Goal: Information Seeking & Learning: Learn about a topic

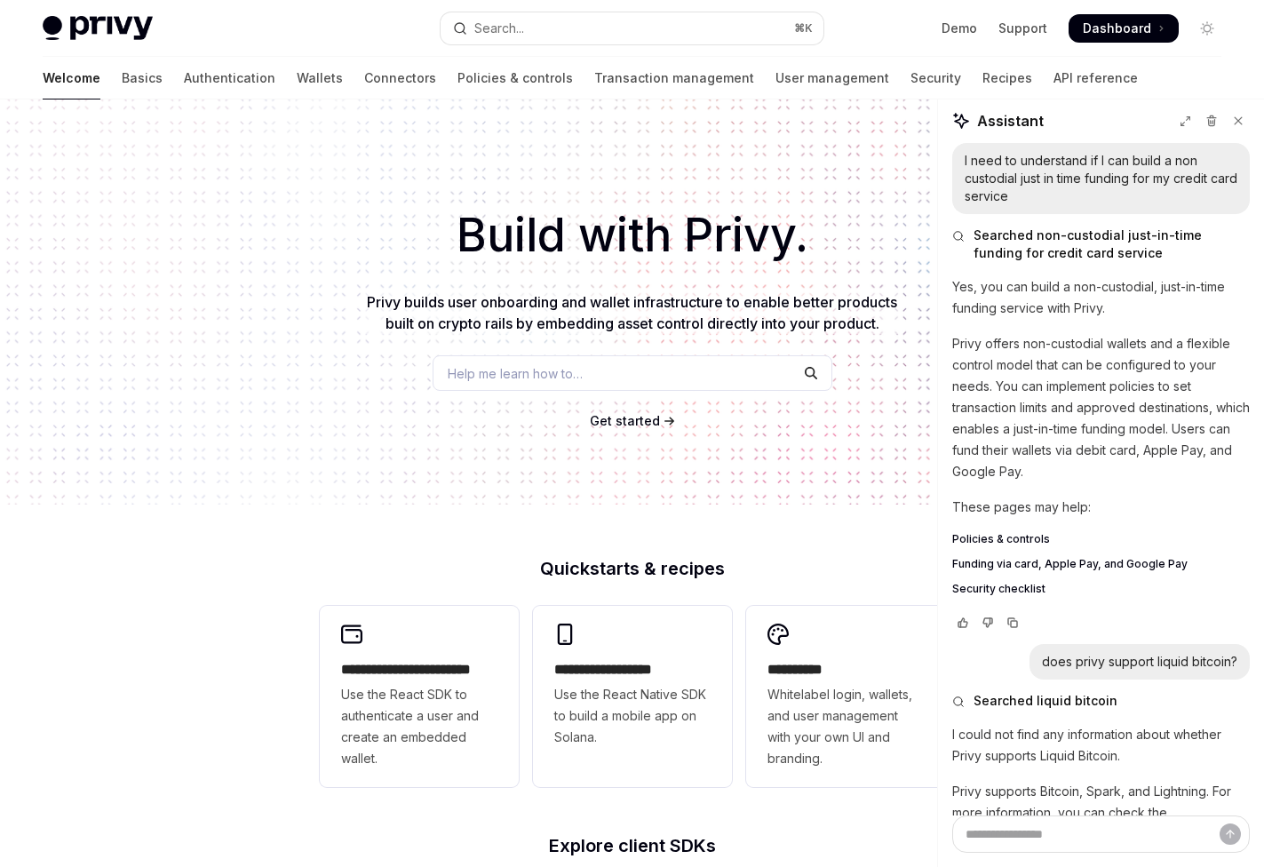
scroll to position [3184, 0]
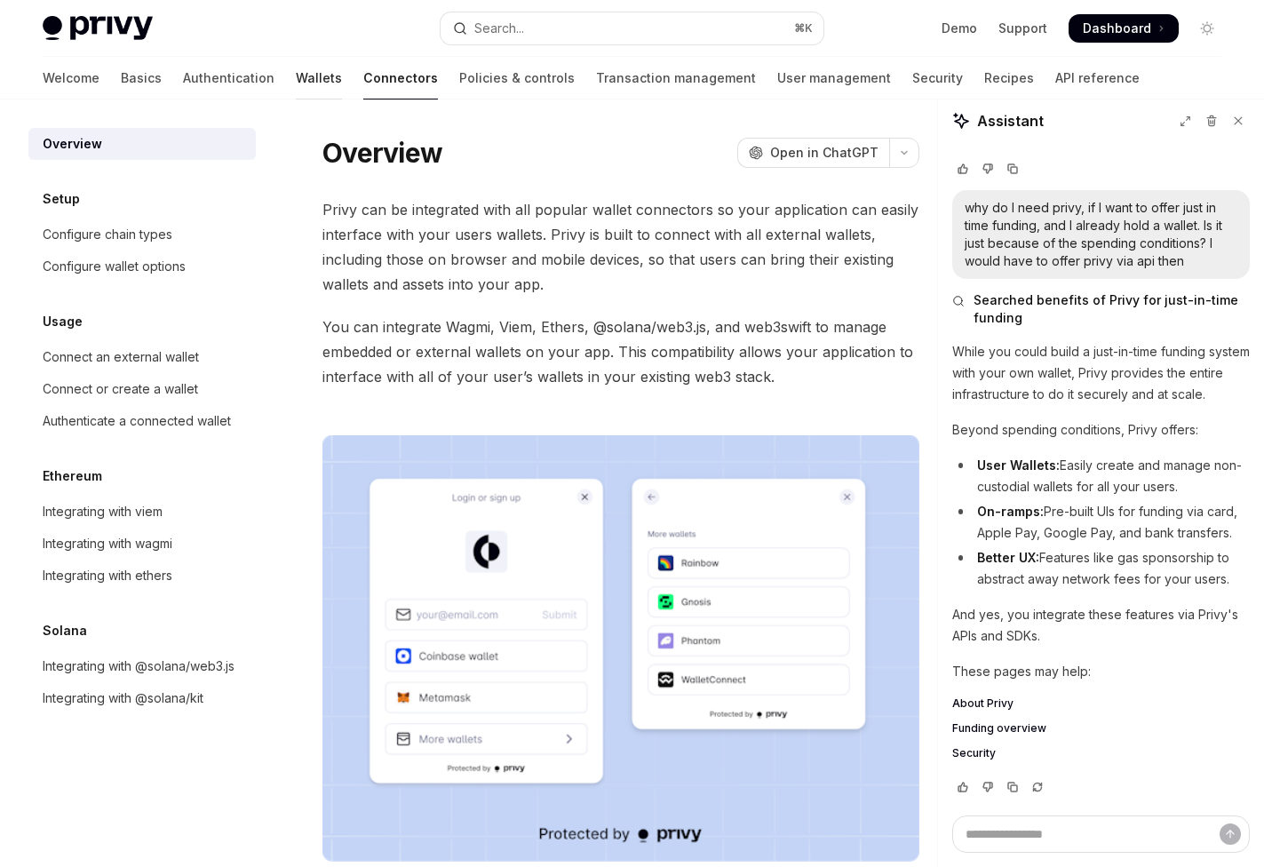
click at [296, 81] on link "Wallets" at bounding box center [319, 78] width 46 height 43
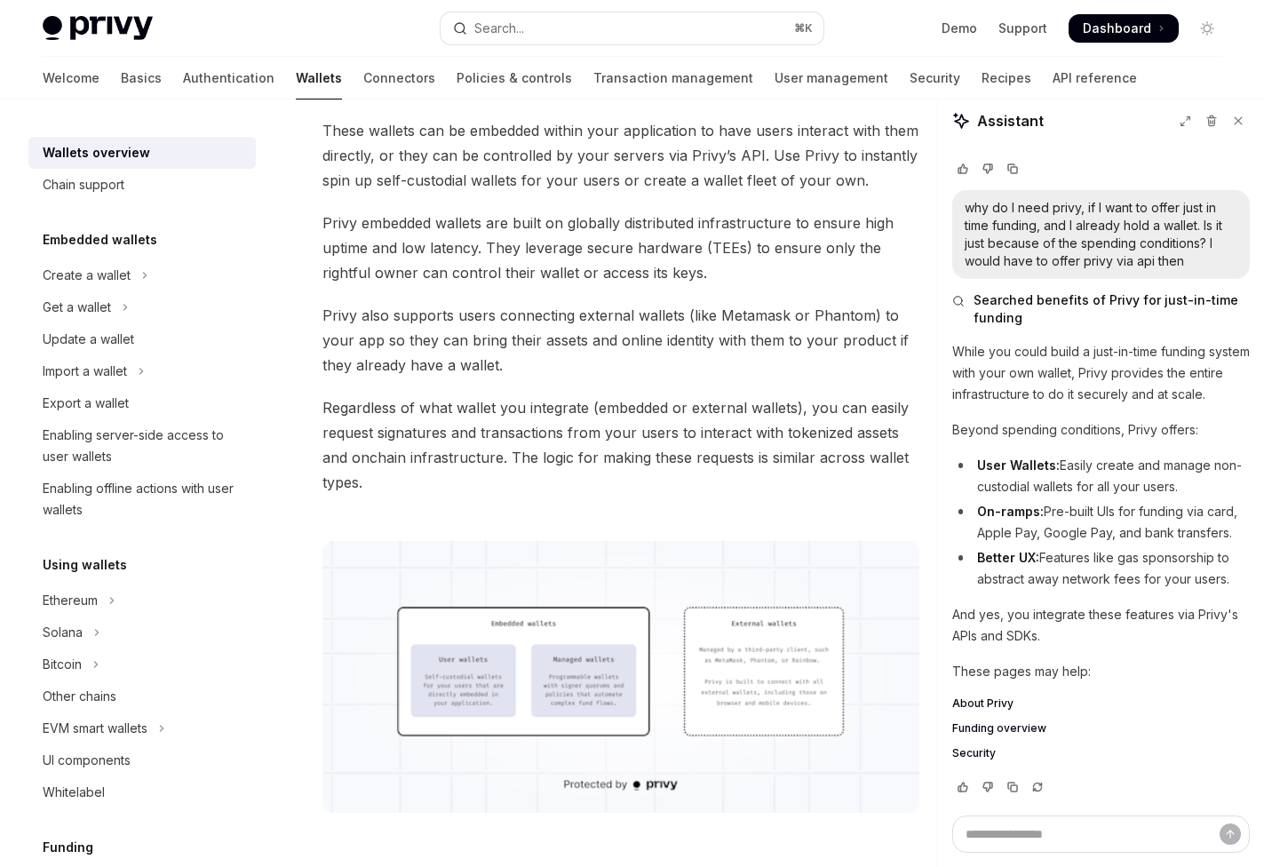
scroll to position [172, 0]
click at [90, 655] on button "Bitcoin" at bounding box center [141, 665] width 227 height 32
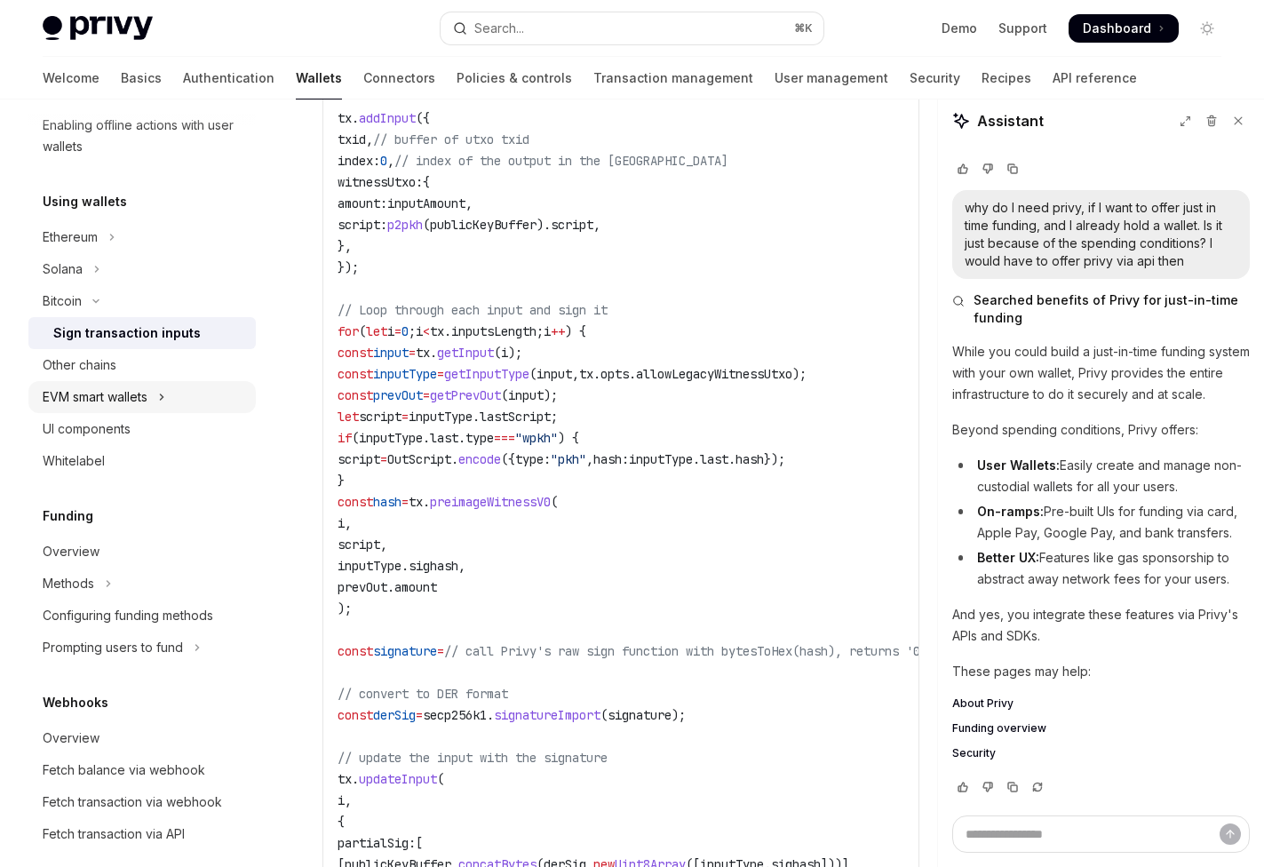
scroll to position [379, 0]
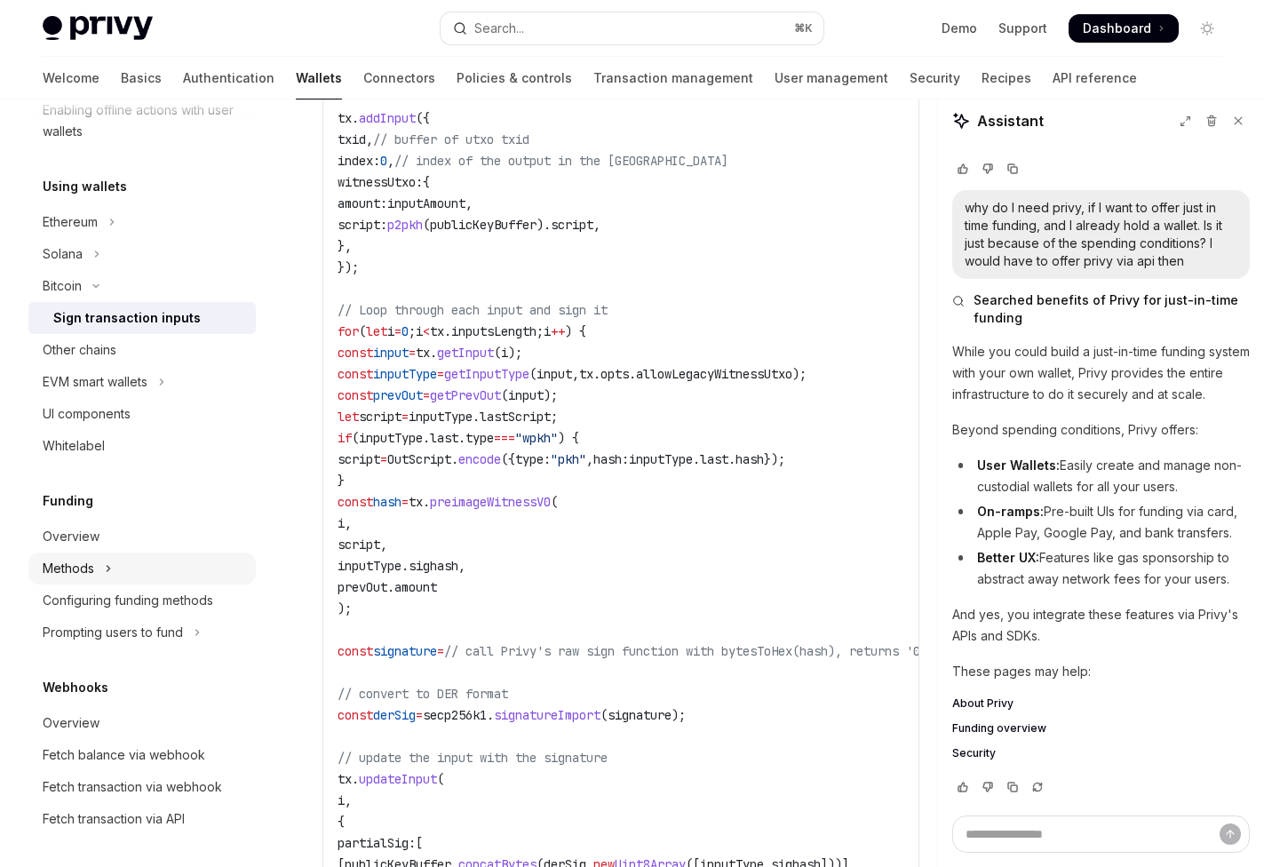
click at [135, 567] on button "Methods" at bounding box center [141, 569] width 227 height 32
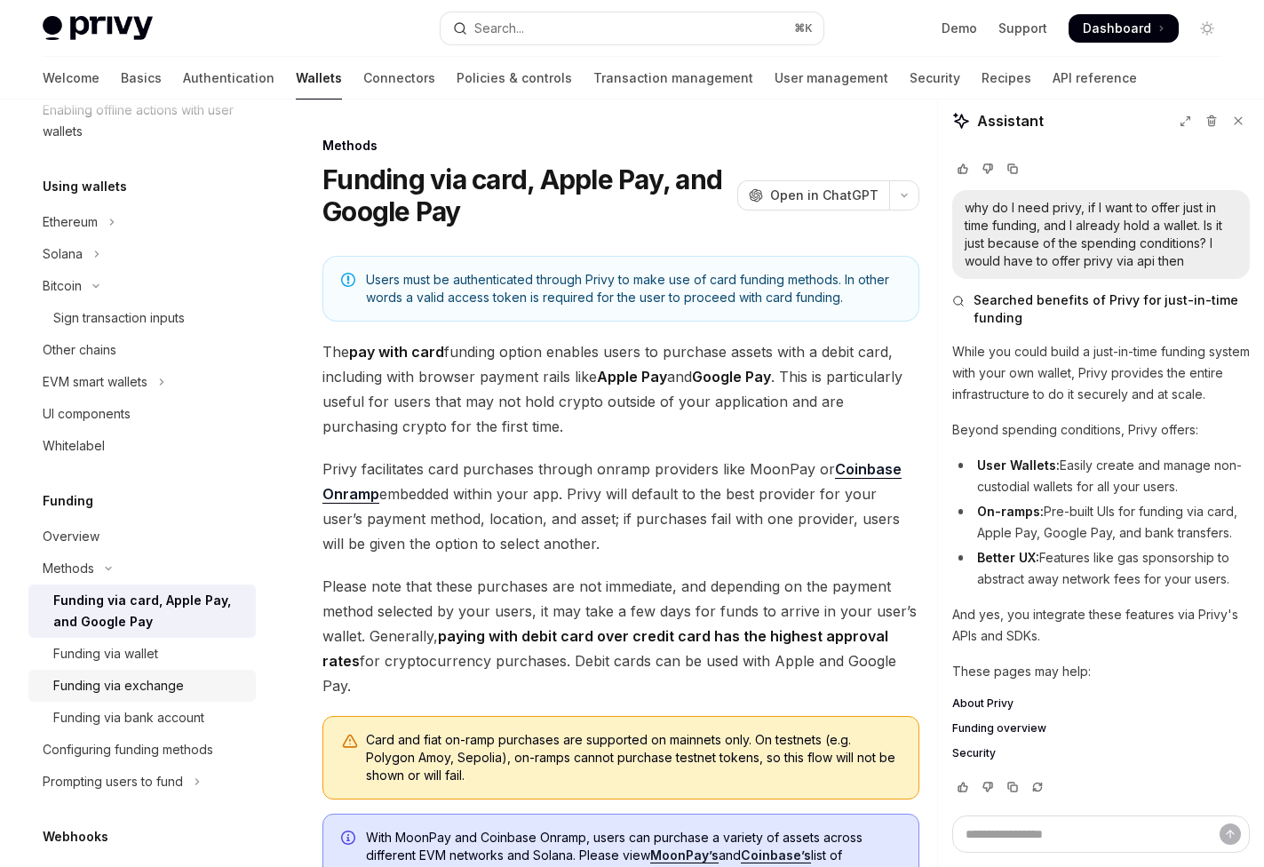
click at [194, 672] on link "Funding via exchange" at bounding box center [141, 686] width 227 height 32
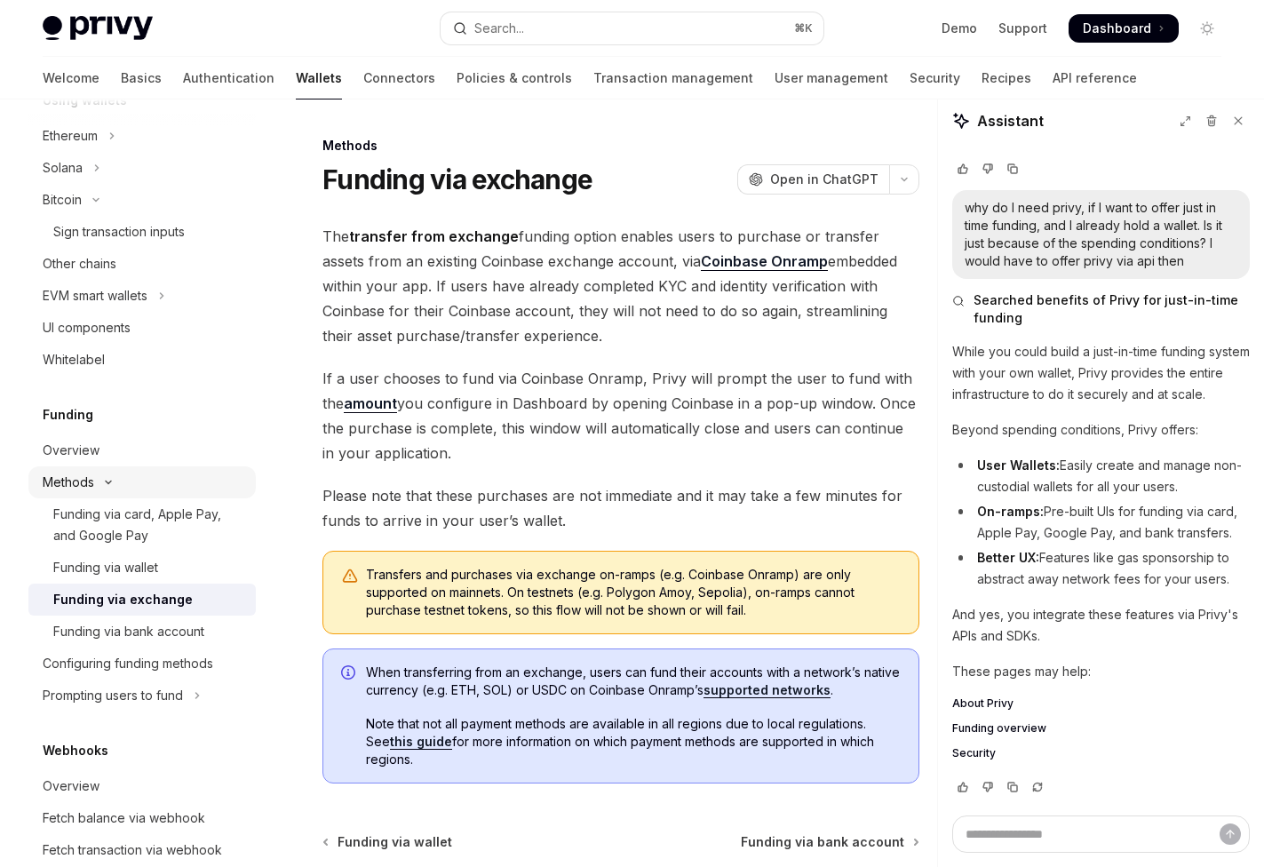
scroll to position [517, 0]
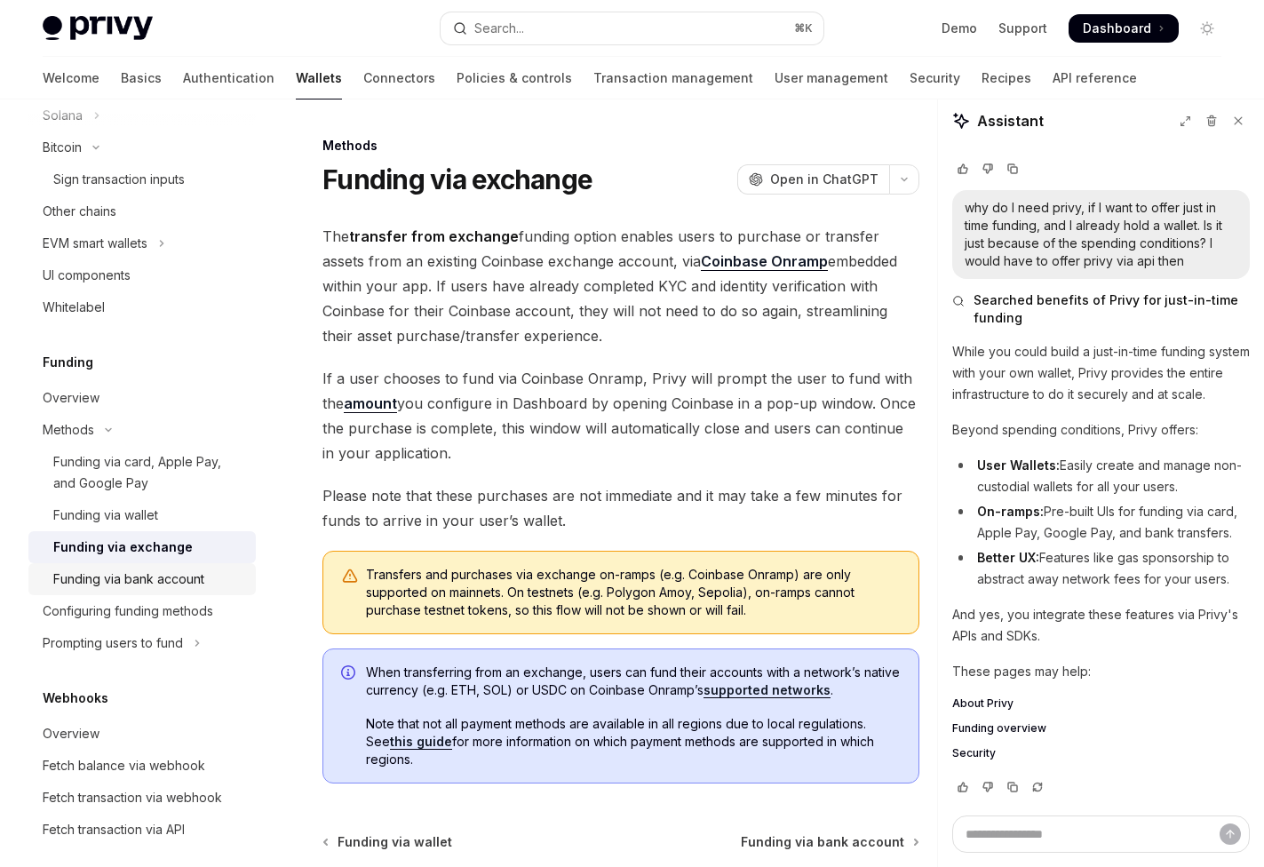
click at [171, 584] on div "Funding via bank account" at bounding box center [128, 579] width 151 height 21
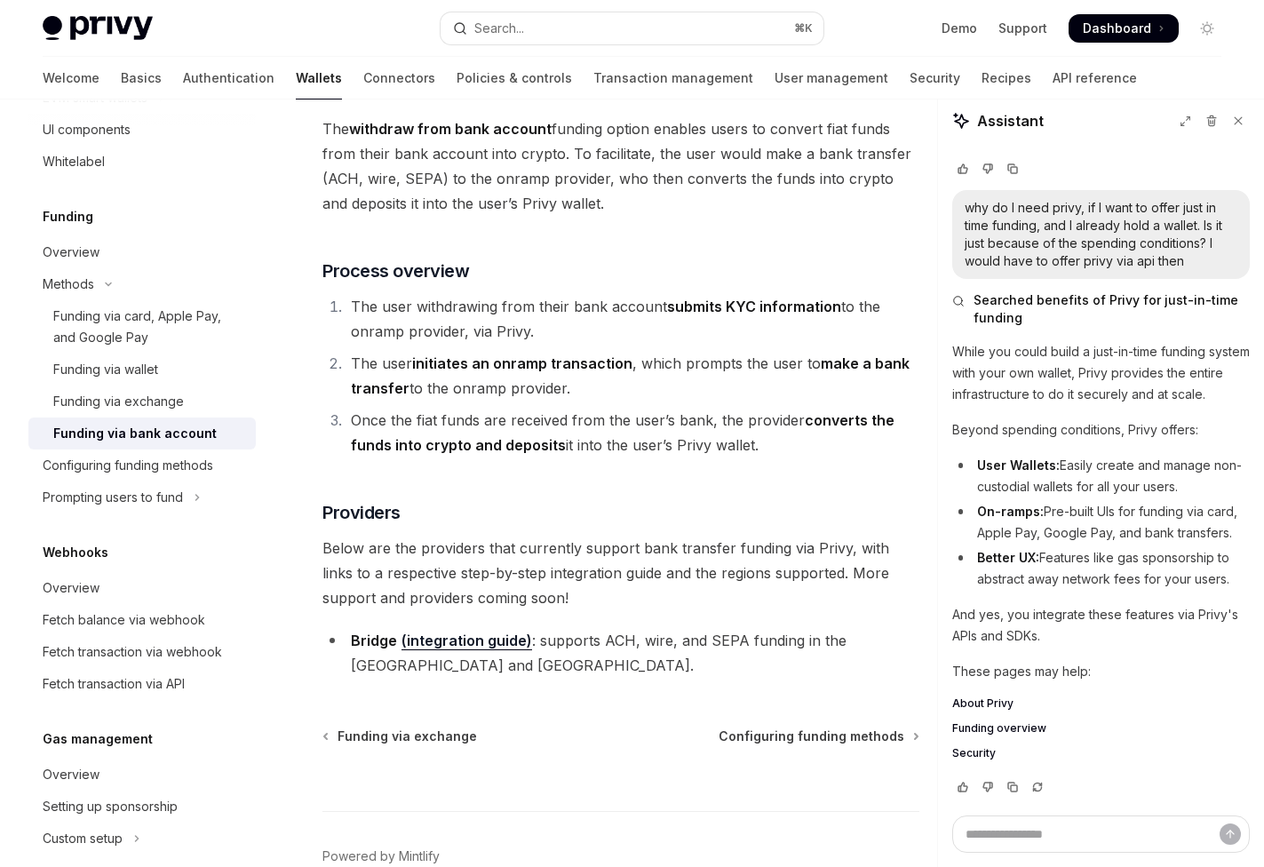
scroll to position [177, 0]
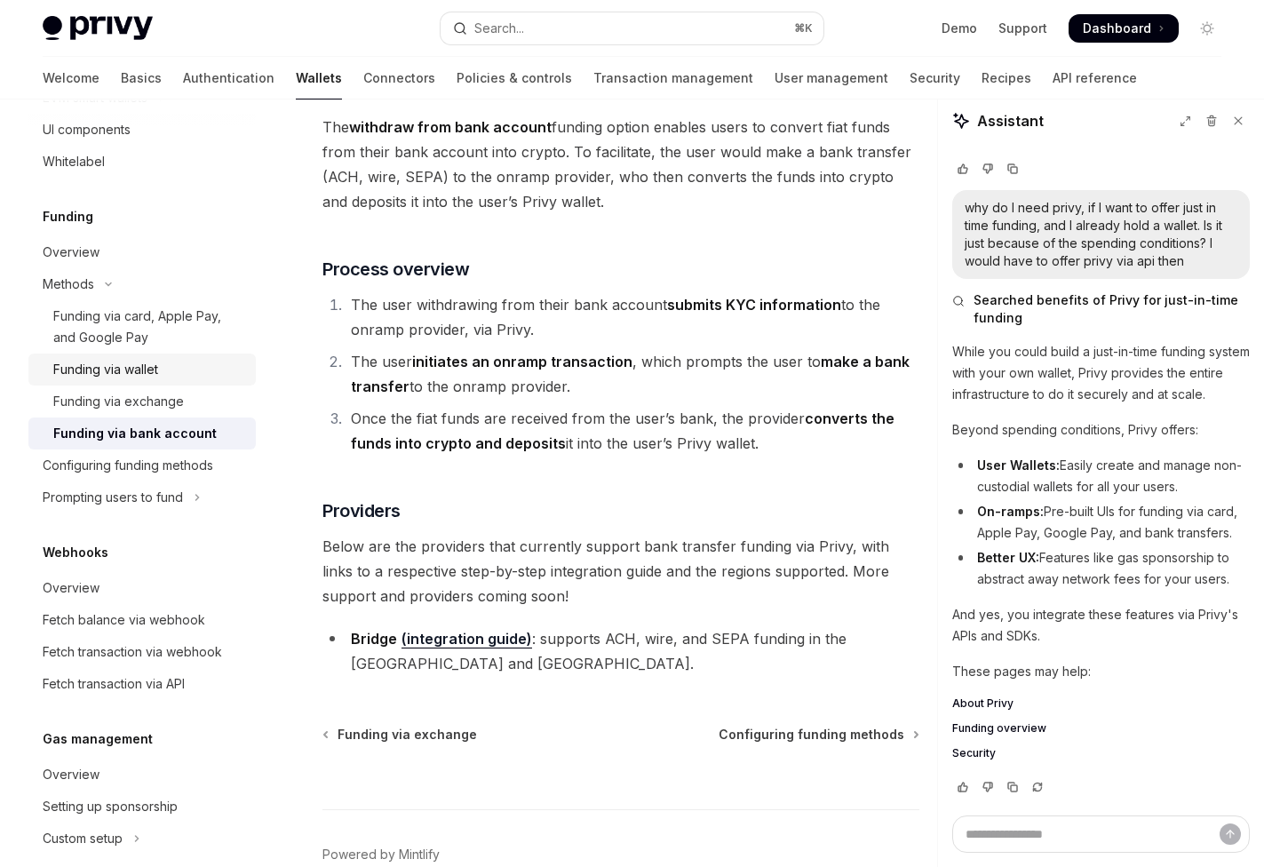
click at [123, 373] on div "Funding via wallet" at bounding box center [105, 369] width 105 height 21
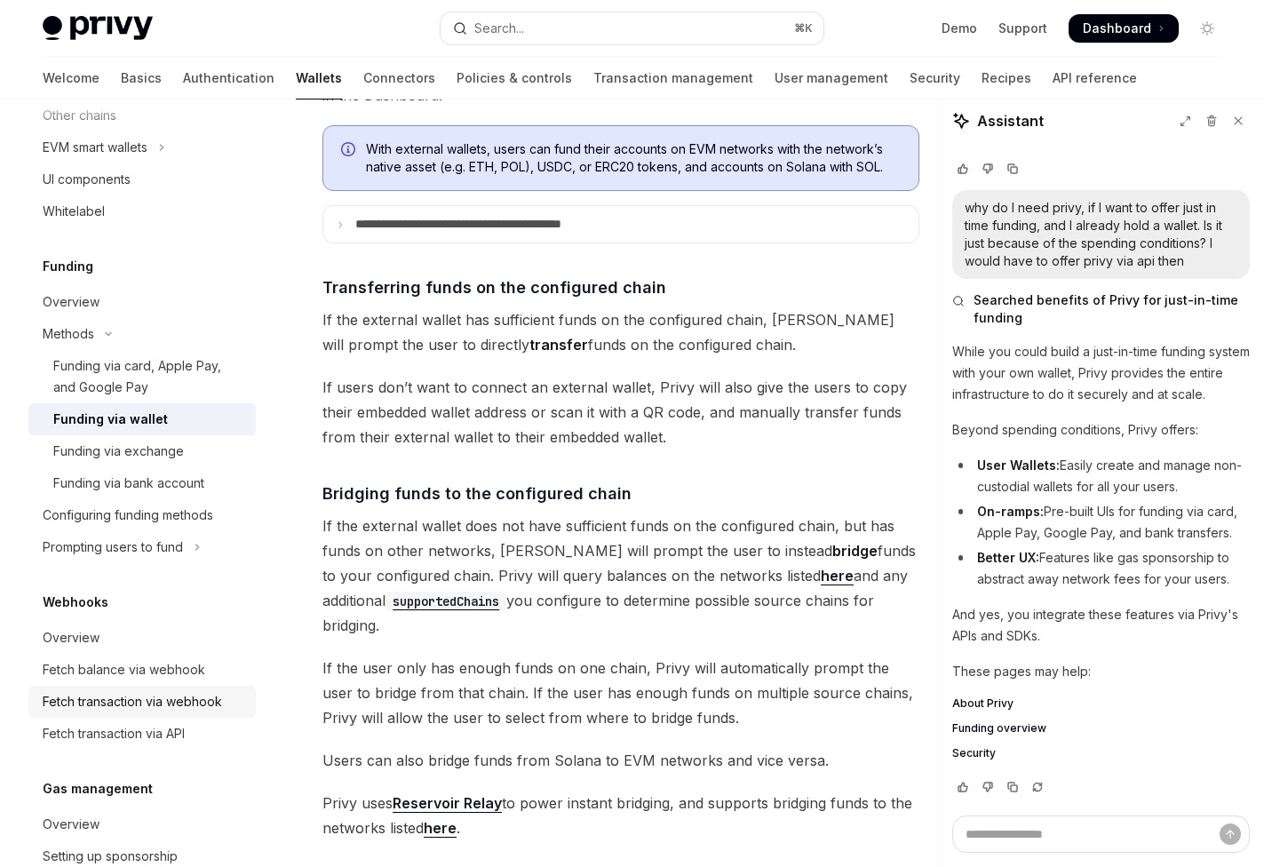
scroll to position [610, 0]
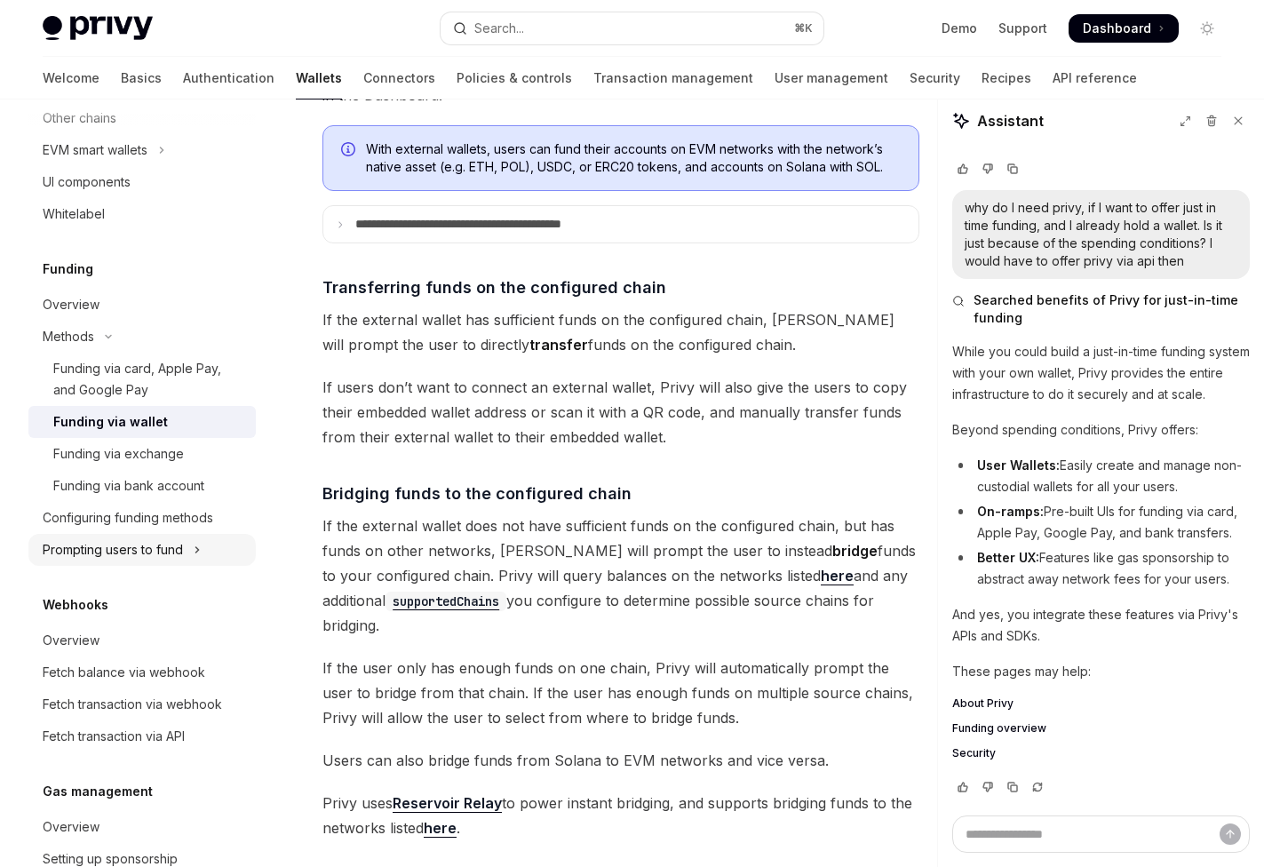
click at [187, 553] on button "Prompting users to fund" at bounding box center [141, 550] width 227 height 32
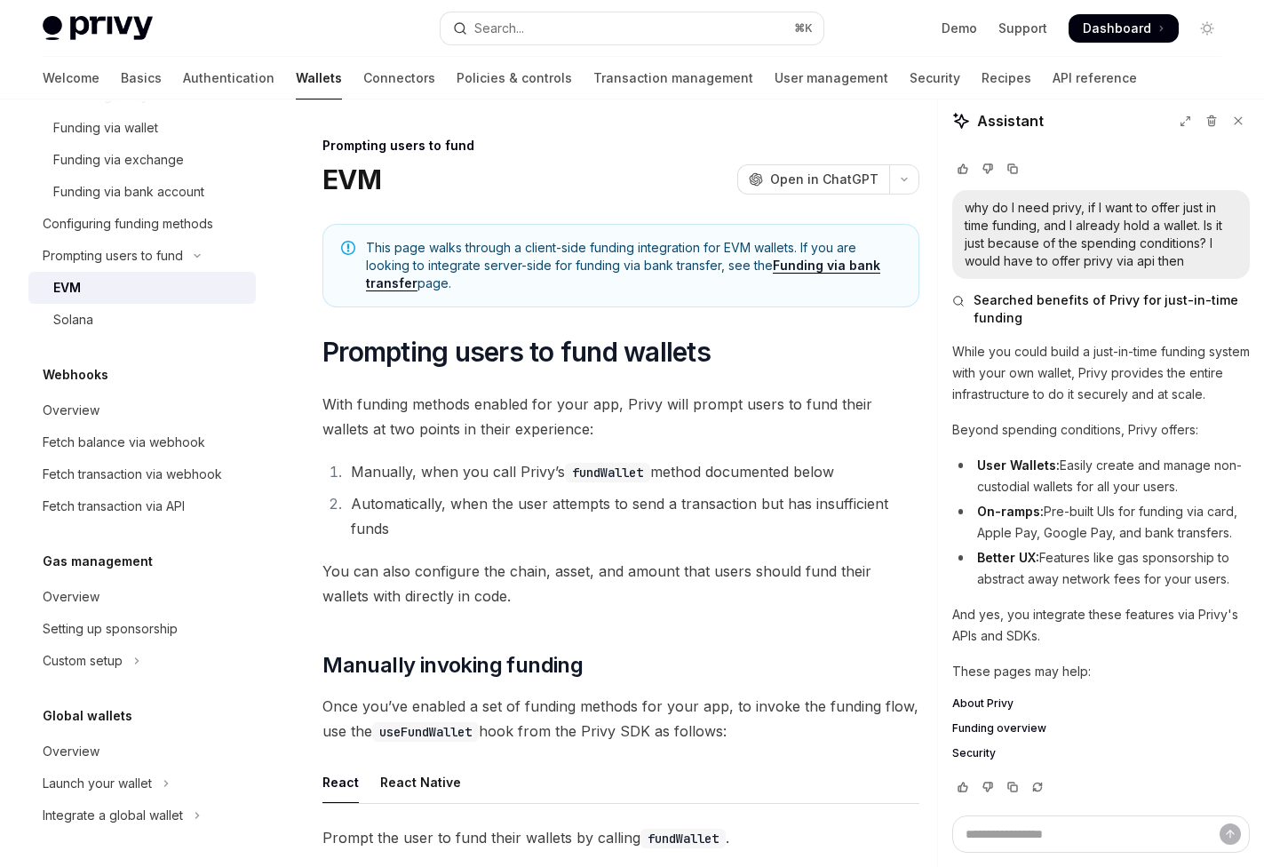
scroll to position [905, 0]
click at [160, 617] on link "Setting up sponsorship" at bounding box center [141, 629] width 227 height 32
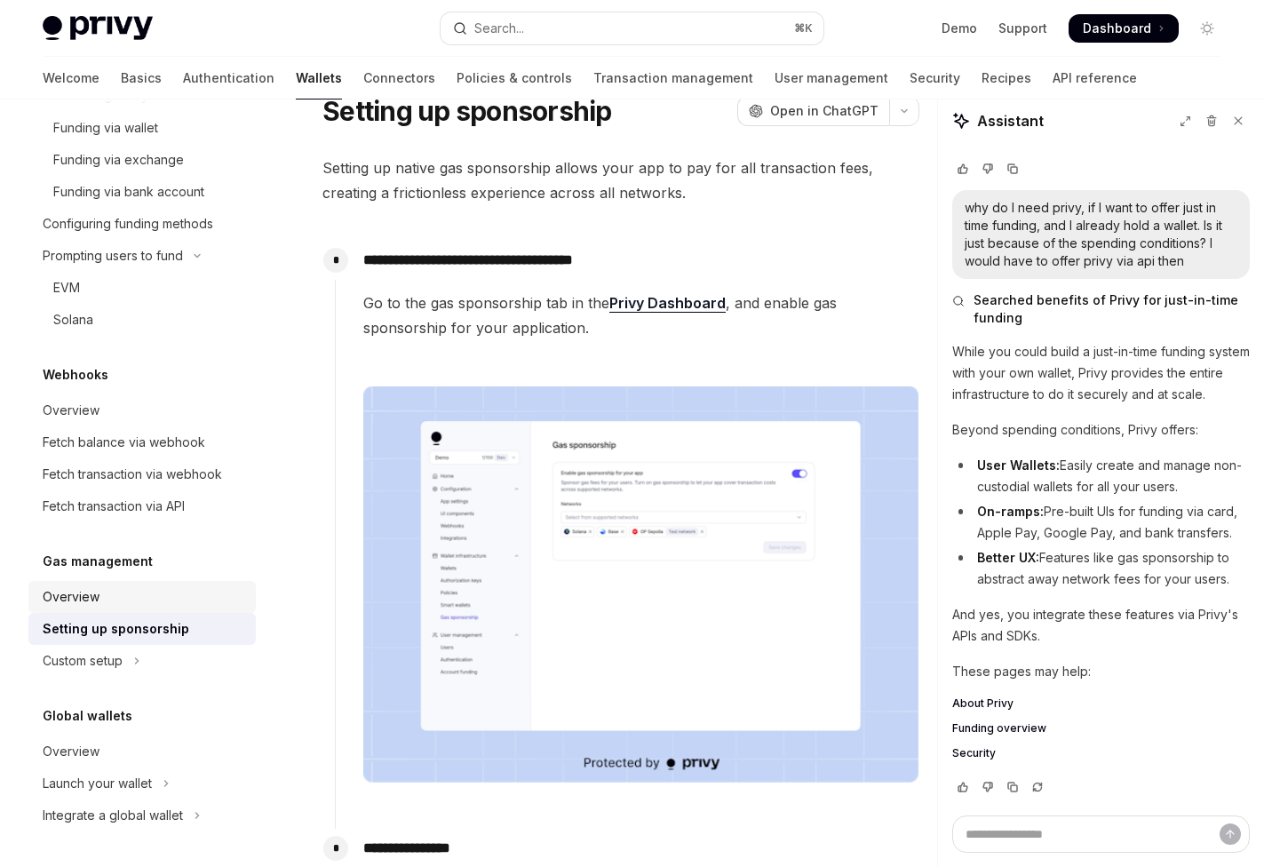
scroll to position [72, 0]
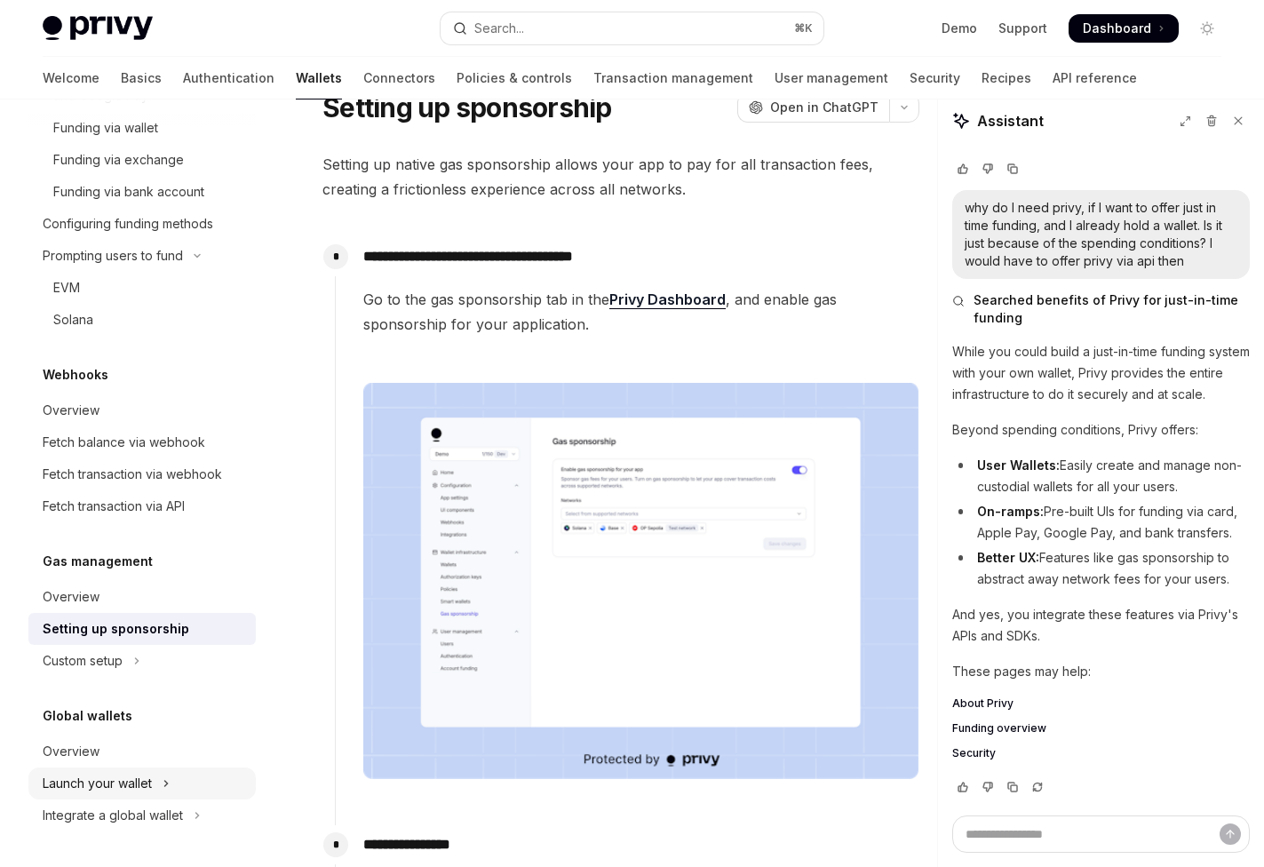
click at [119, 777] on div "Launch your wallet" at bounding box center [97, 783] width 109 height 21
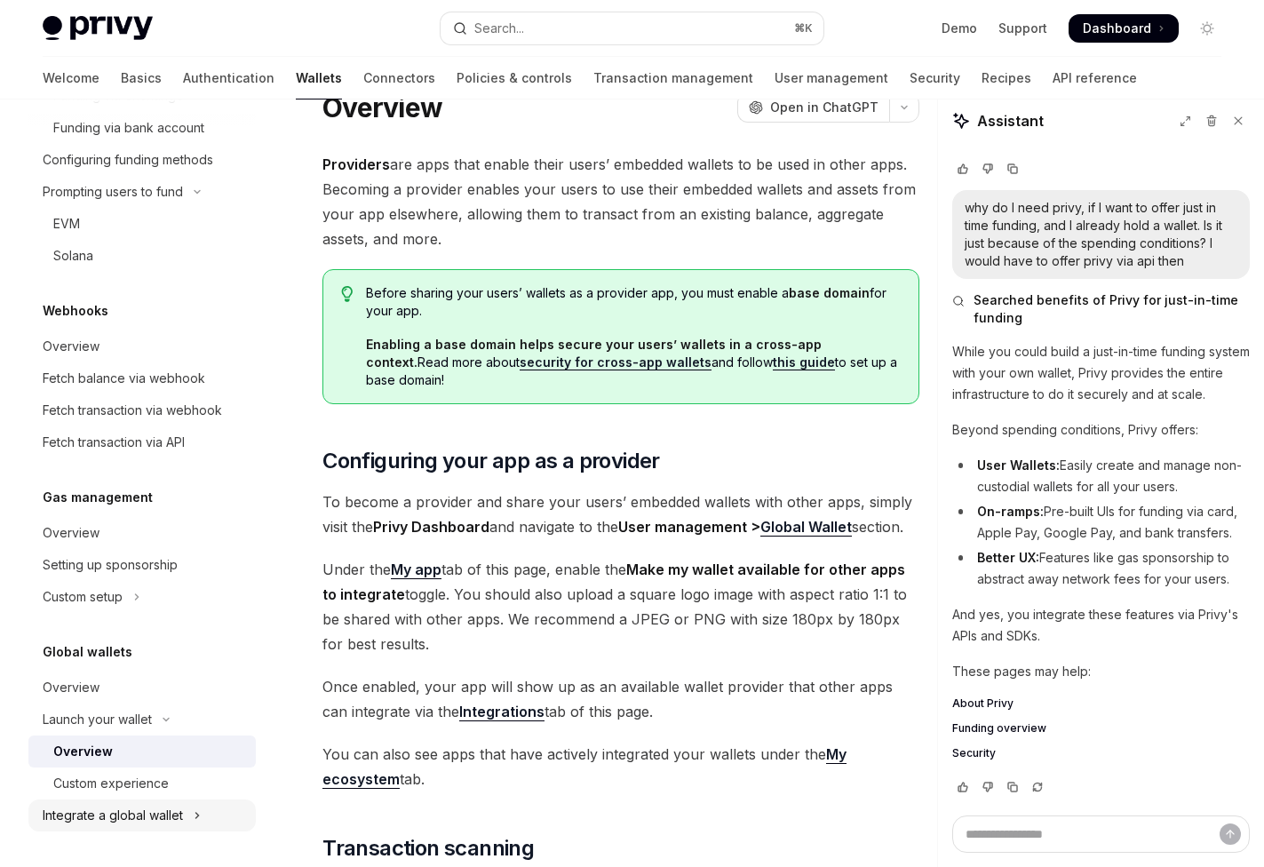
scroll to position [969, 0]
click at [136, 811] on div "Integrate a global wallet" at bounding box center [113, 815] width 140 height 21
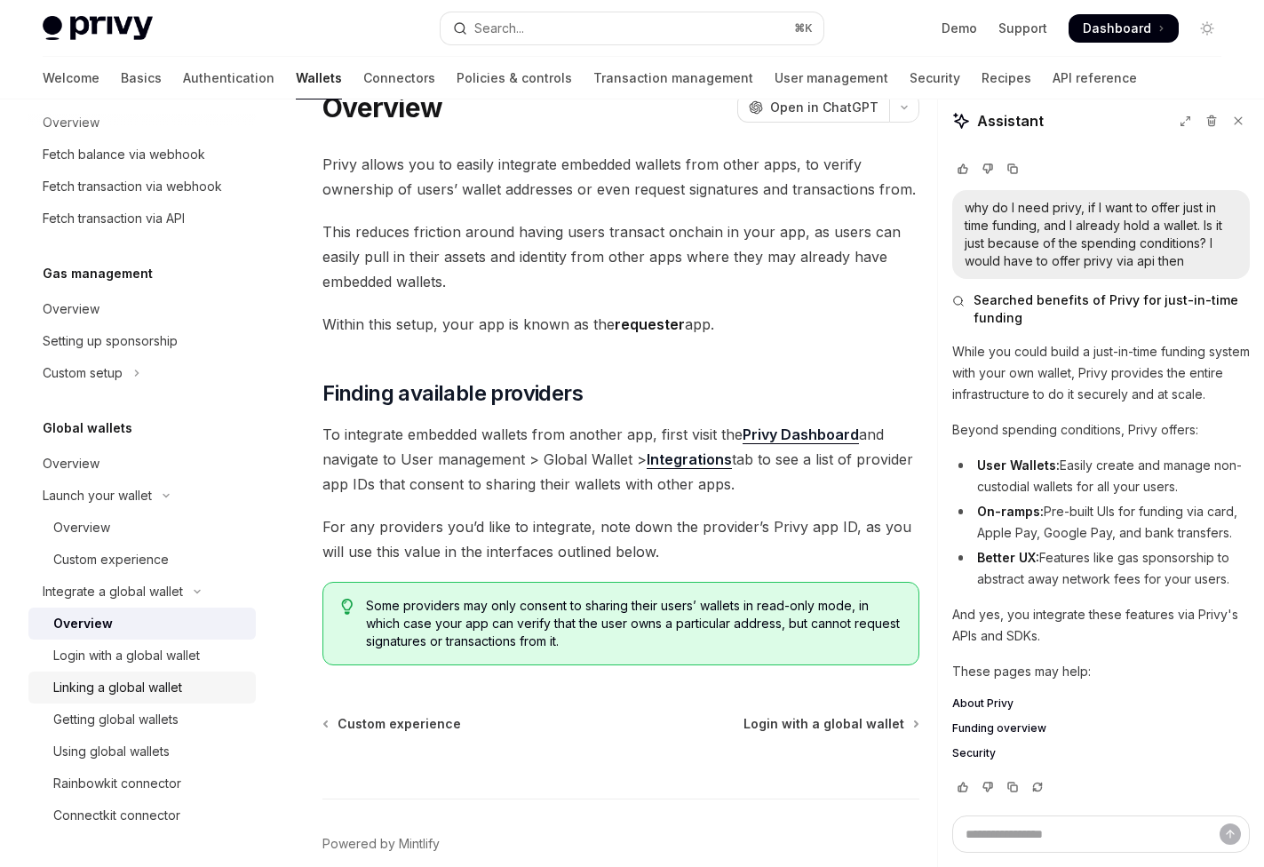
scroll to position [1192, 0]
click at [82, 591] on div "Integrate a global wallet" at bounding box center [113, 591] width 140 height 21
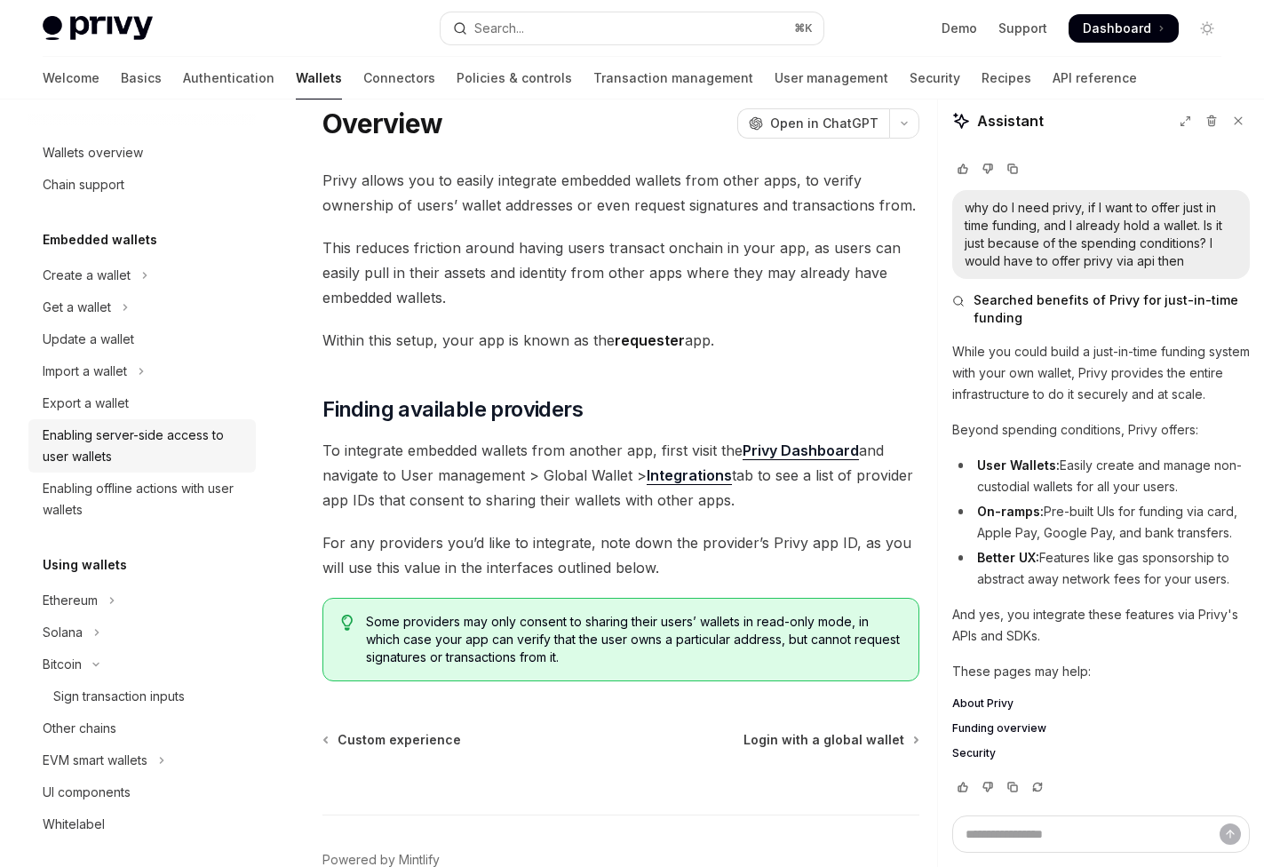
scroll to position [52, 0]
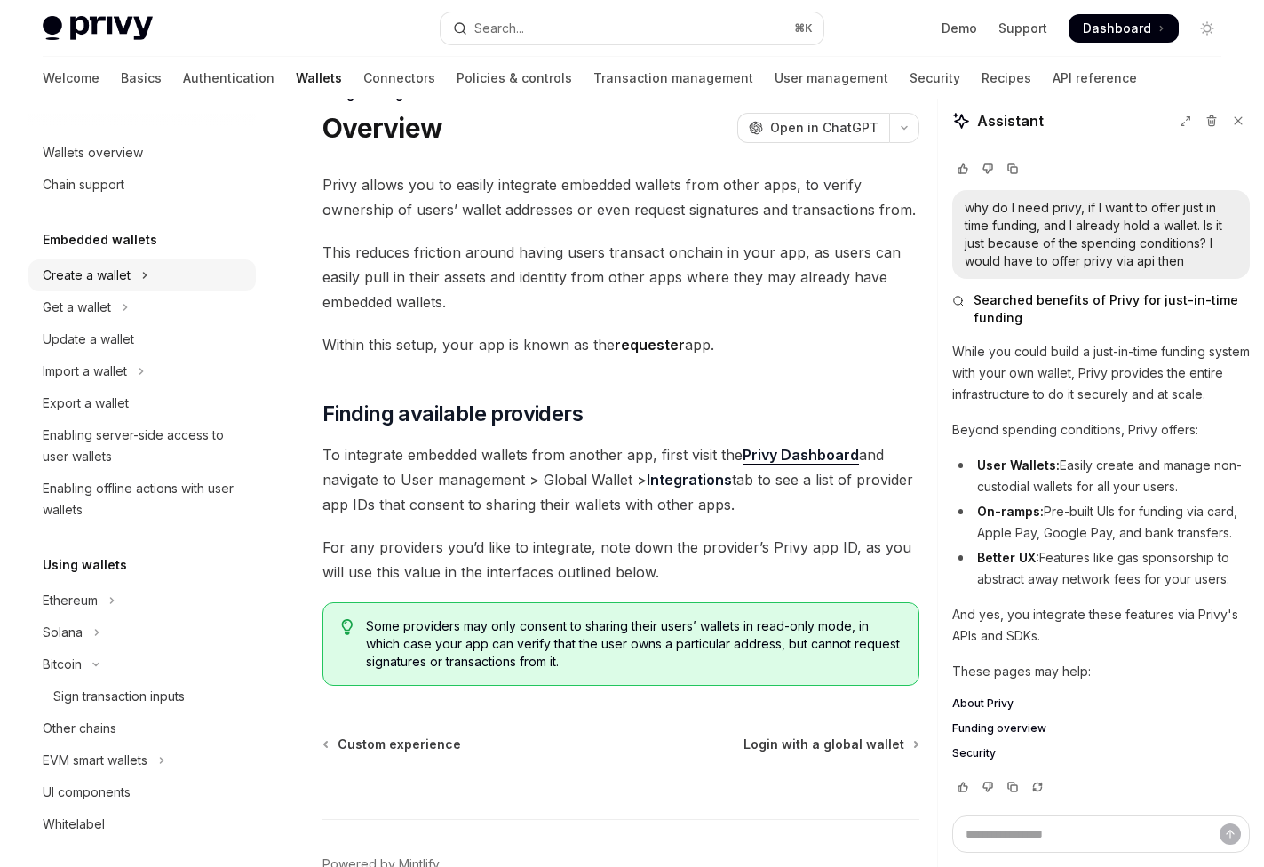
click at [79, 288] on button "Create a wallet" at bounding box center [141, 275] width 227 height 32
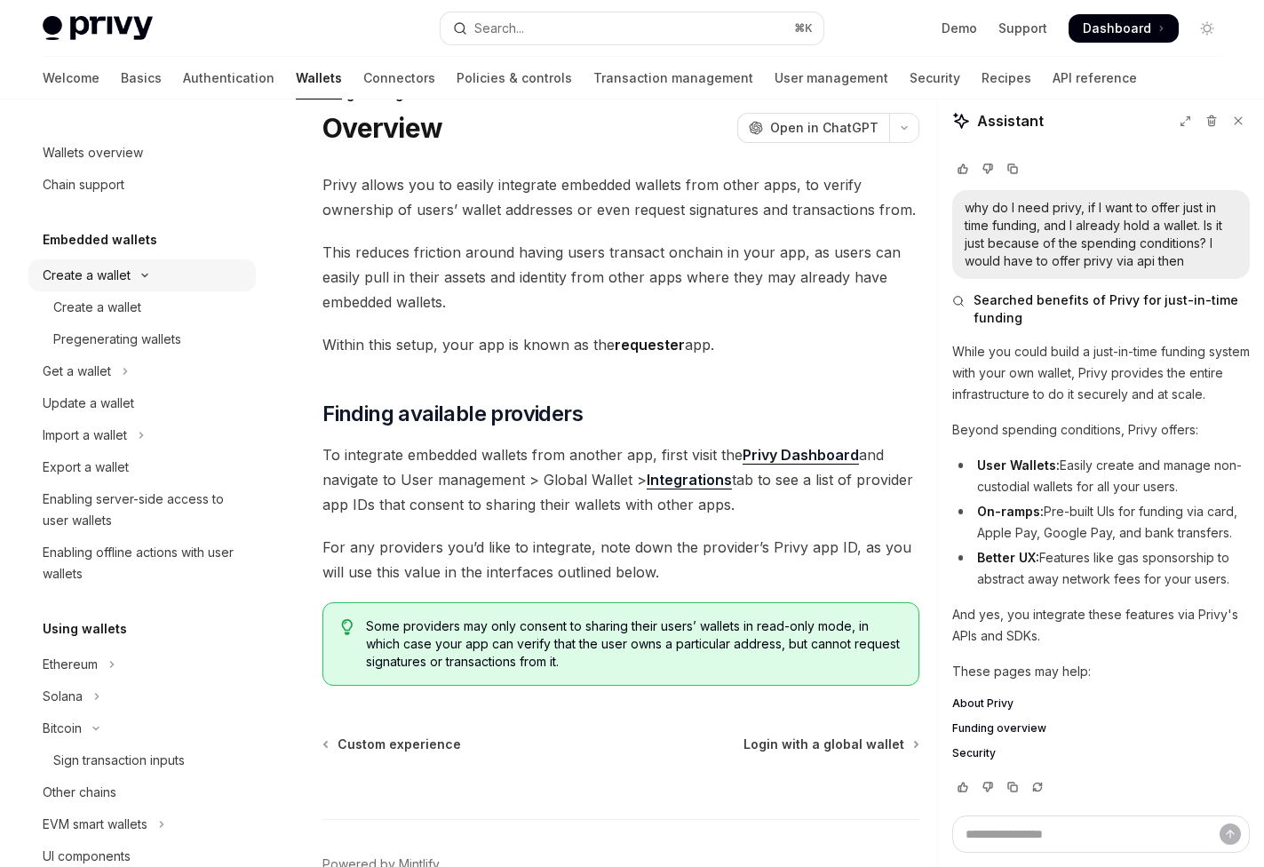
type textarea "*"
